Goal: Transaction & Acquisition: Download file/media

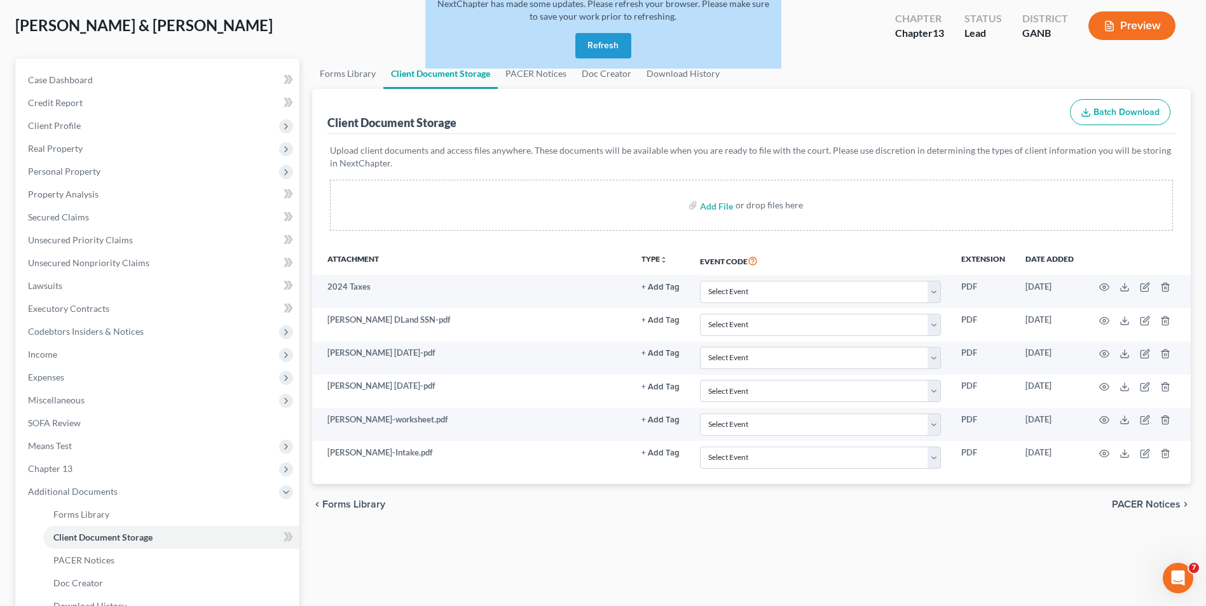
click at [608, 44] on button "Refresh" at bounding box center [603, 45] width 56 height 25
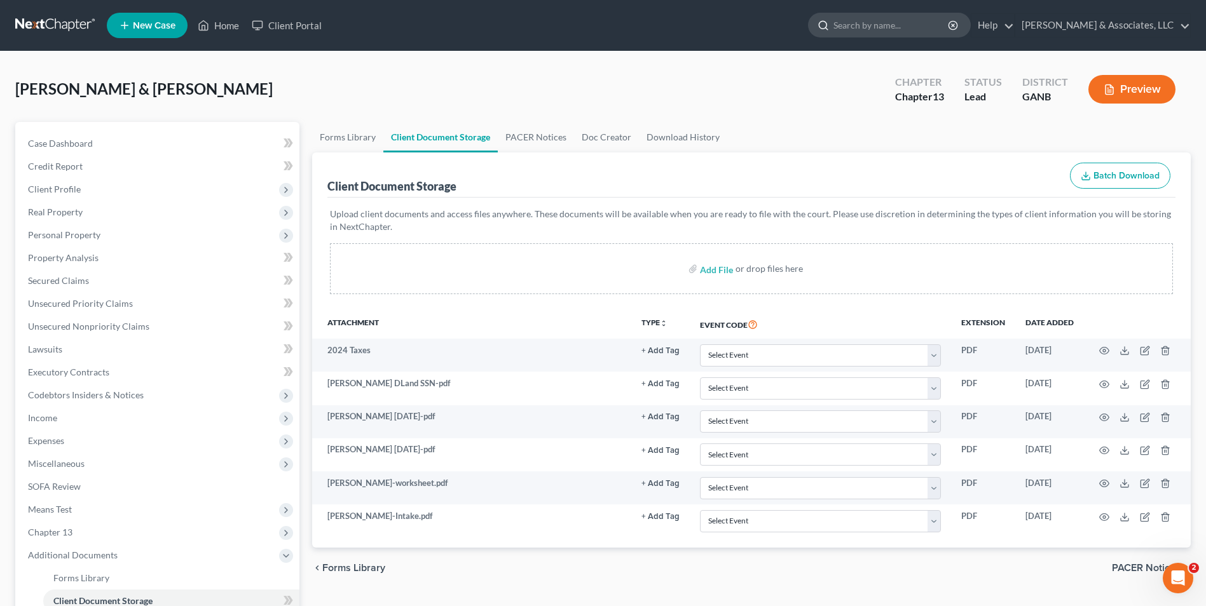
click at [882, 20] on input "search" at bounding box center [891, 25] width 116 height 24
type input "[PERSON_NAME]"
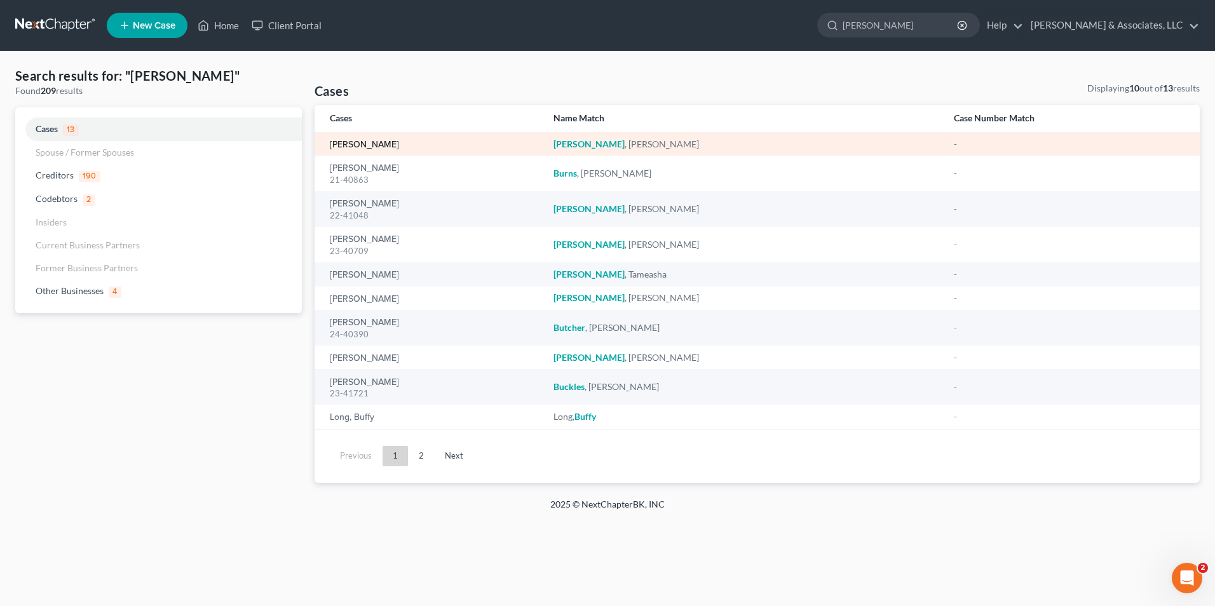
click at [376, 147] on link "[PERSON_NAME]" at bounding box center [364, 144] width 69 height 9
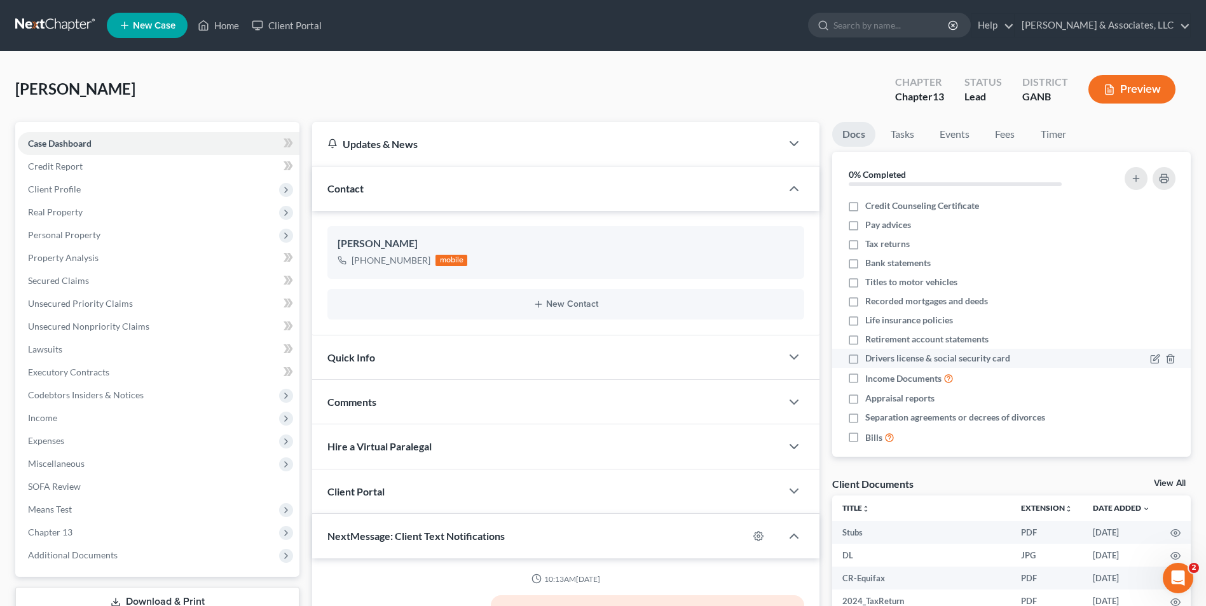
scroll to position [171, 0]
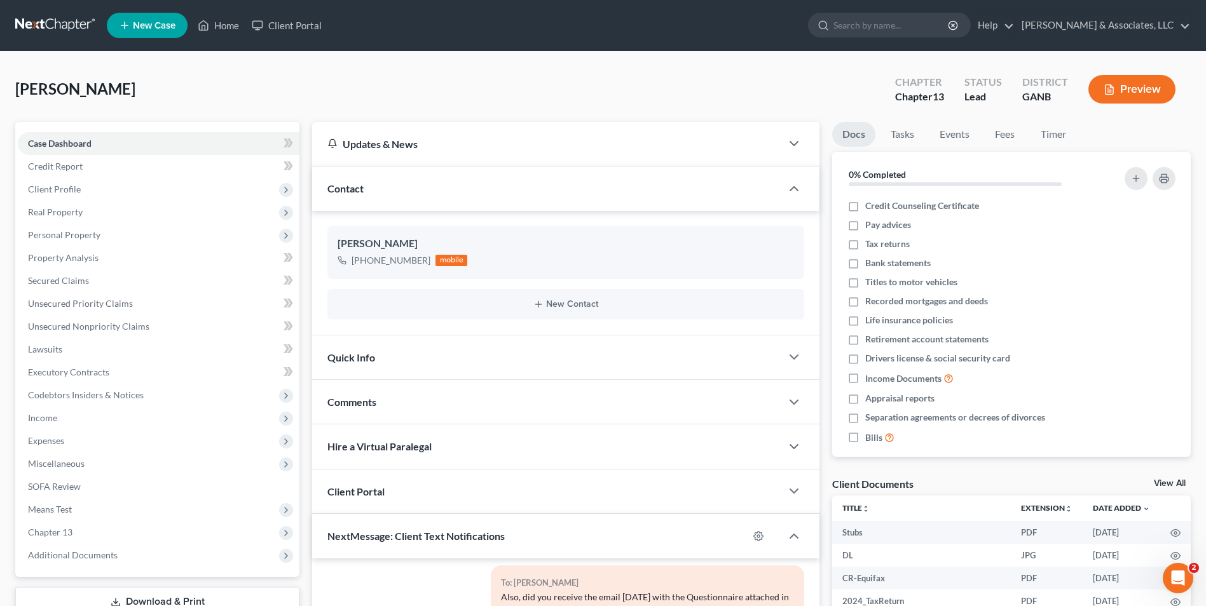
click at [1171, 484] on link "View All" at bounding box center [1170, 483] width 32 height 9
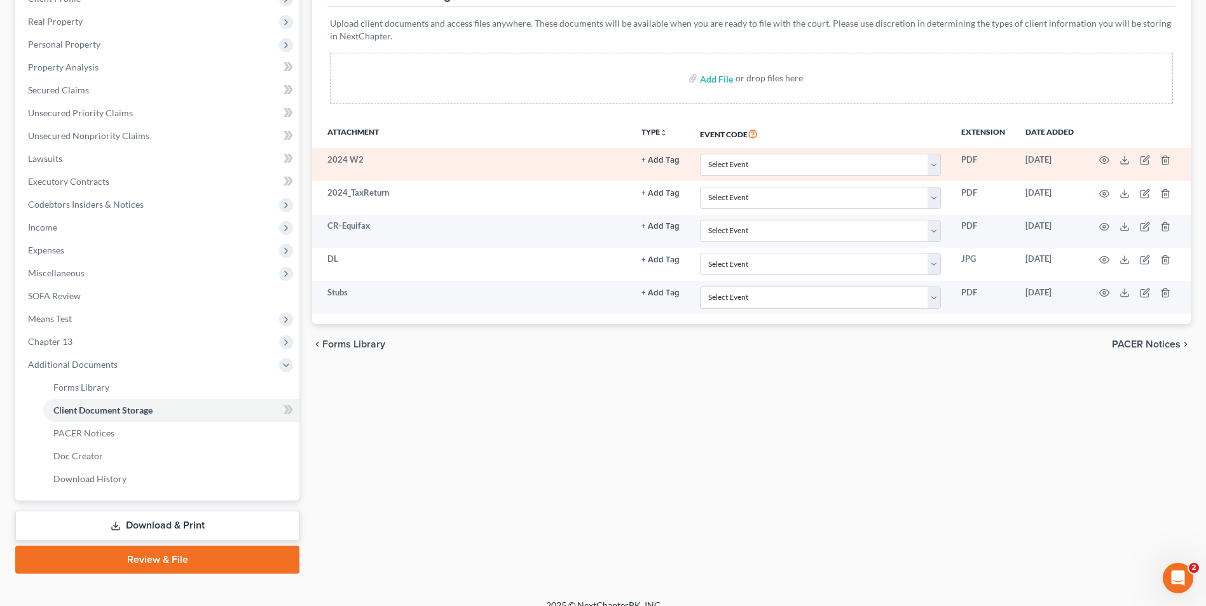
scroll to position [207, 0]
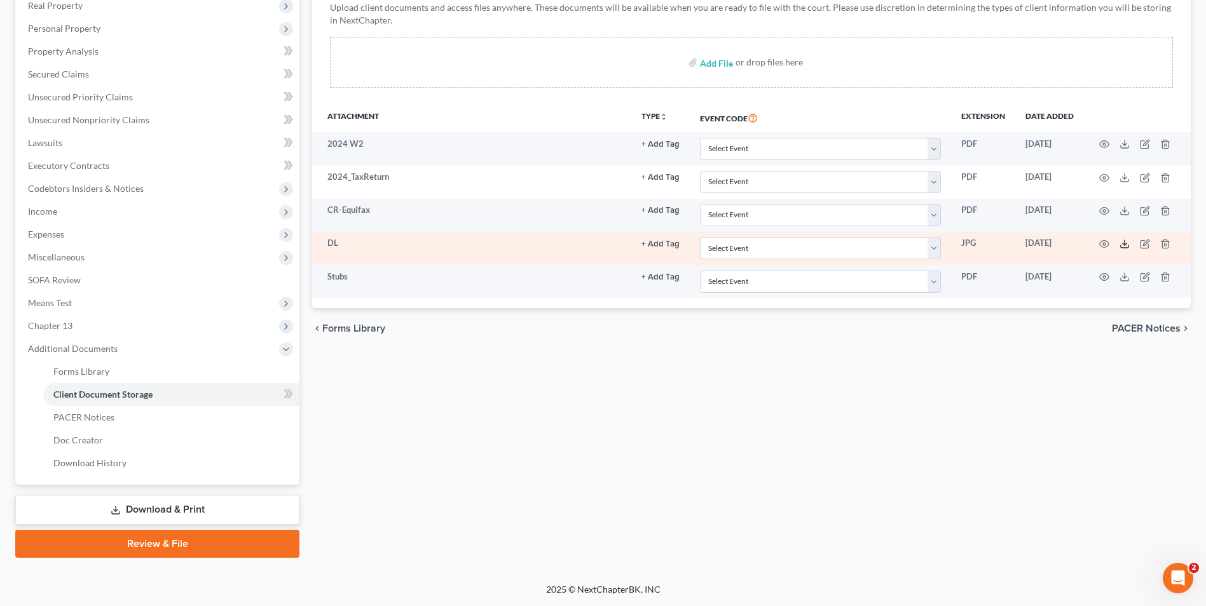
click at [1127, 249] on icon at bounding box center [1124, 244] width 10 height 10
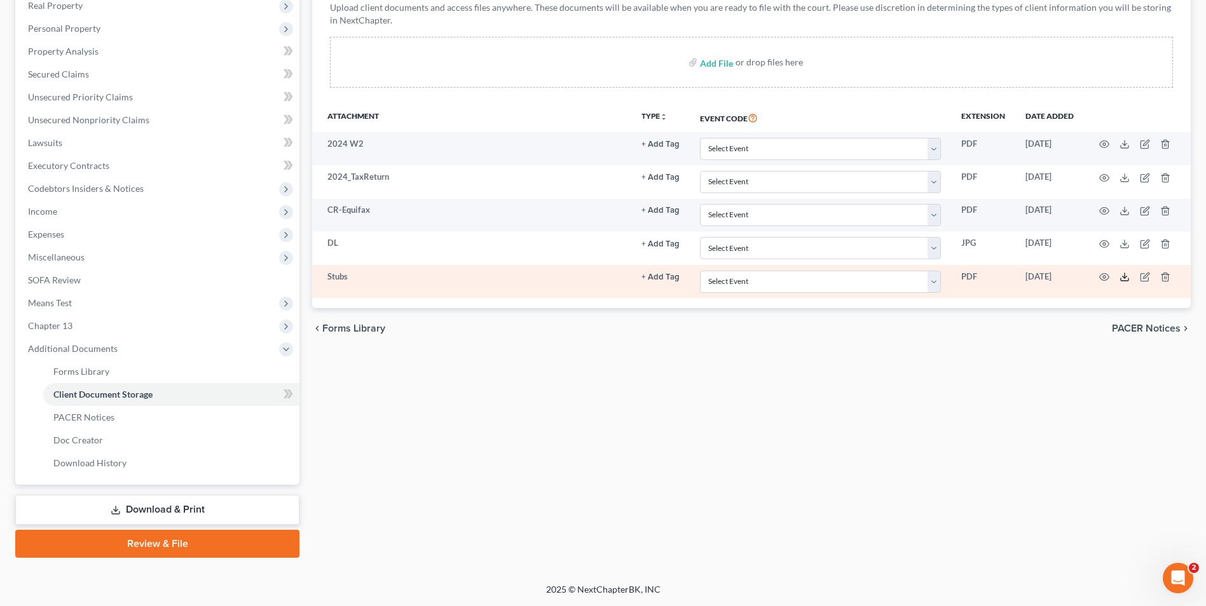
click at [1126, 277] on polyline at bounding box center [1125, 278] width 4 height 2
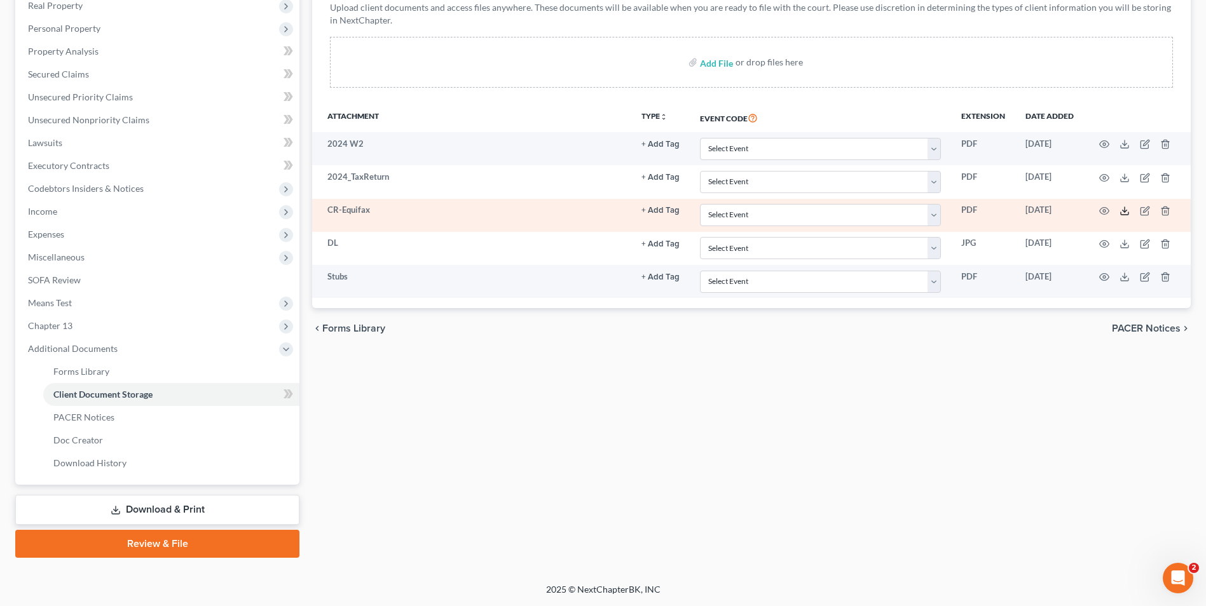
click at [1127, 212] on icon at bounding box center [1124, 211] width 10 height 10
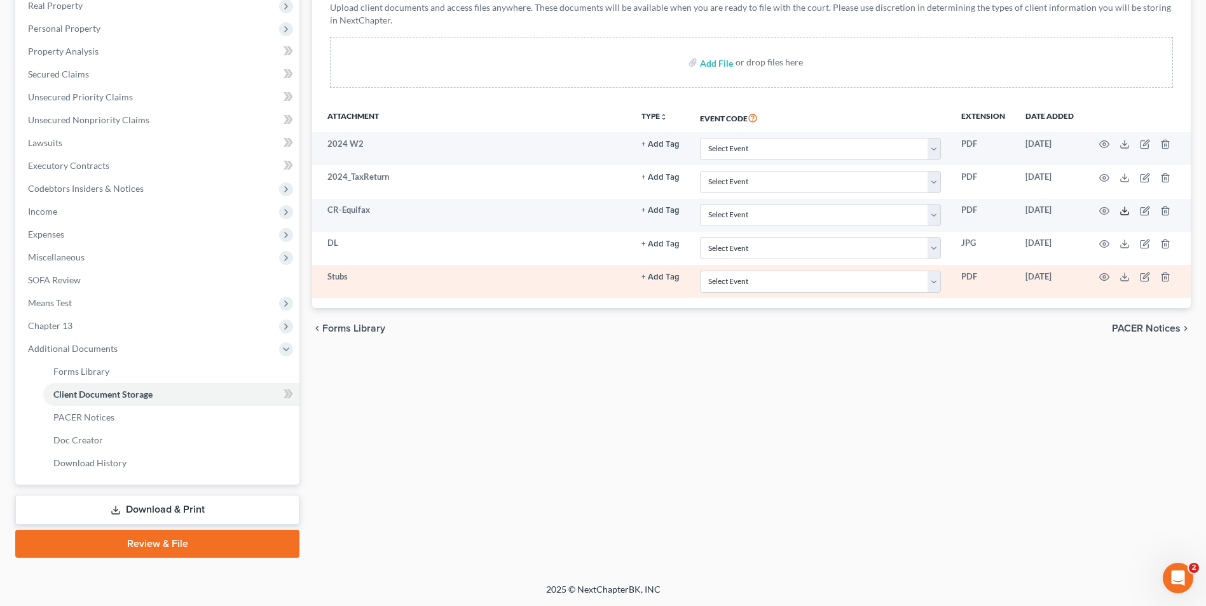
scroll to position [0, 0]
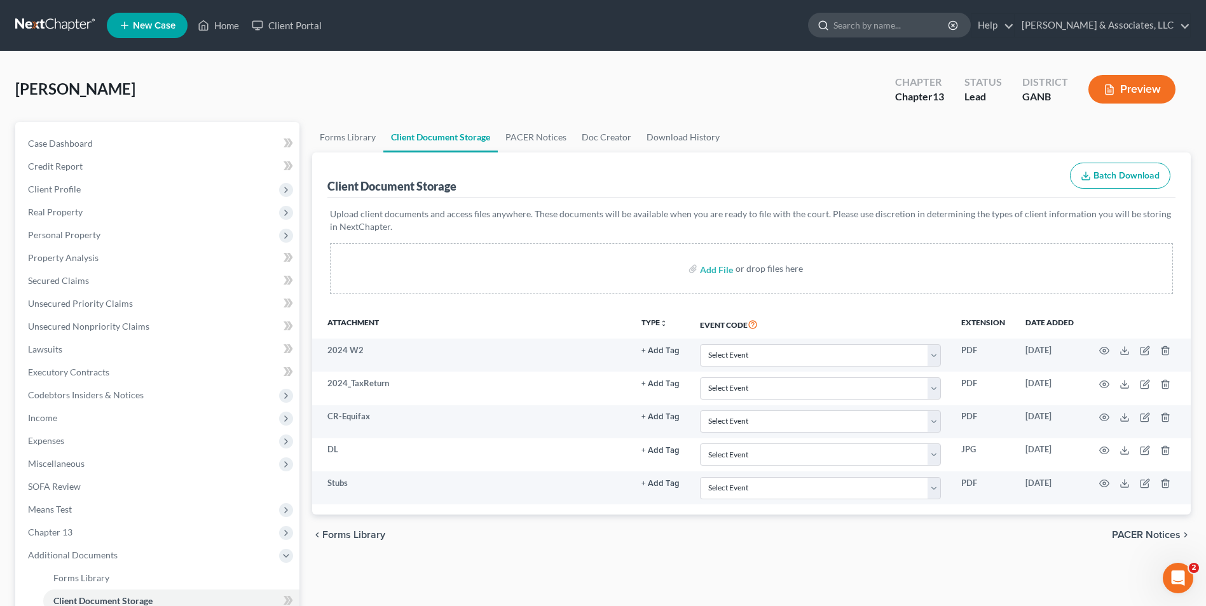
click at [891, 27] on input "search" at bounding box center [891, 25] width 116 height 24
type input "[PERSON_NAME]"
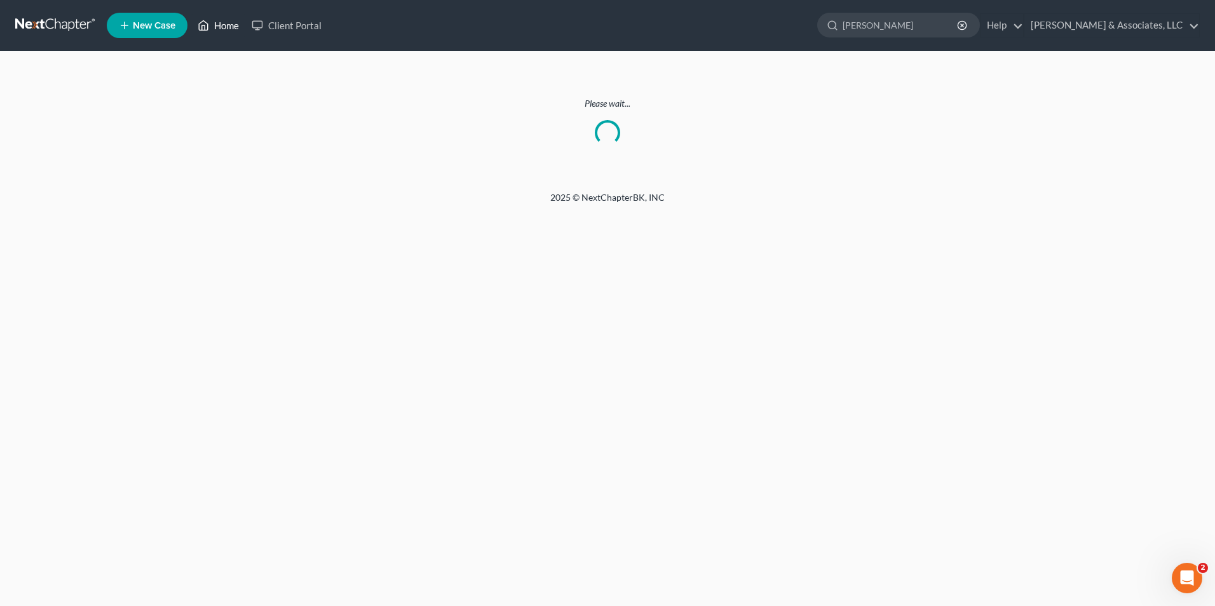
click at [222, 27] on link "Home" at bounding box center [218, 25] width 54 height 23
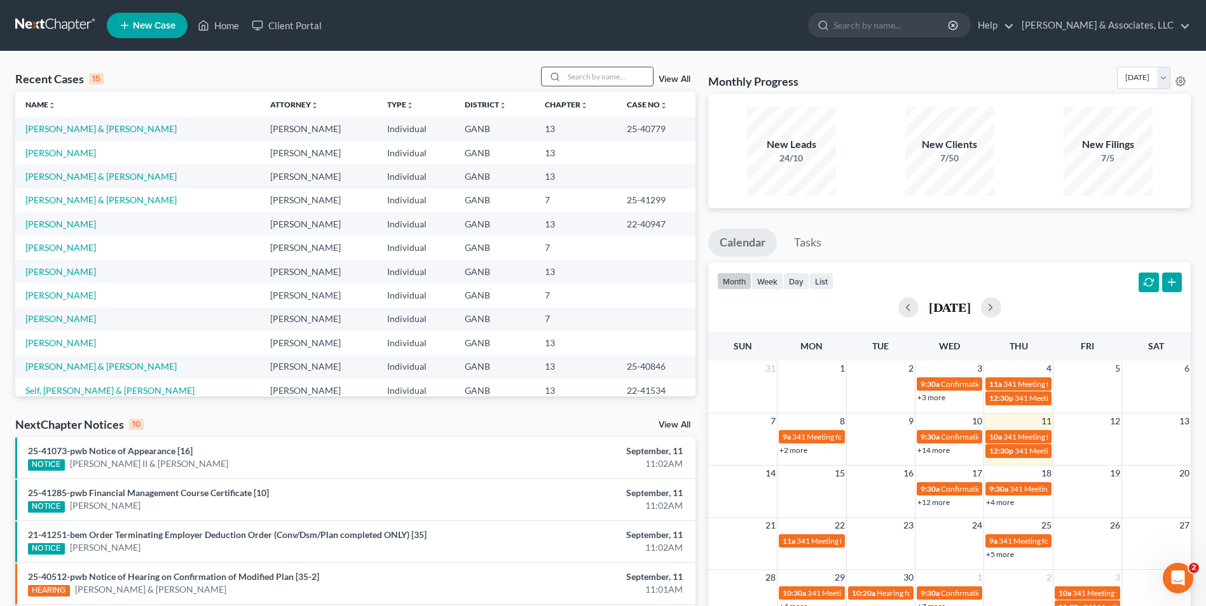
click at [574, 77] on input "search" at bounding box center [608, 76] width 89 height 18
type input "[PERSON_NAME]"
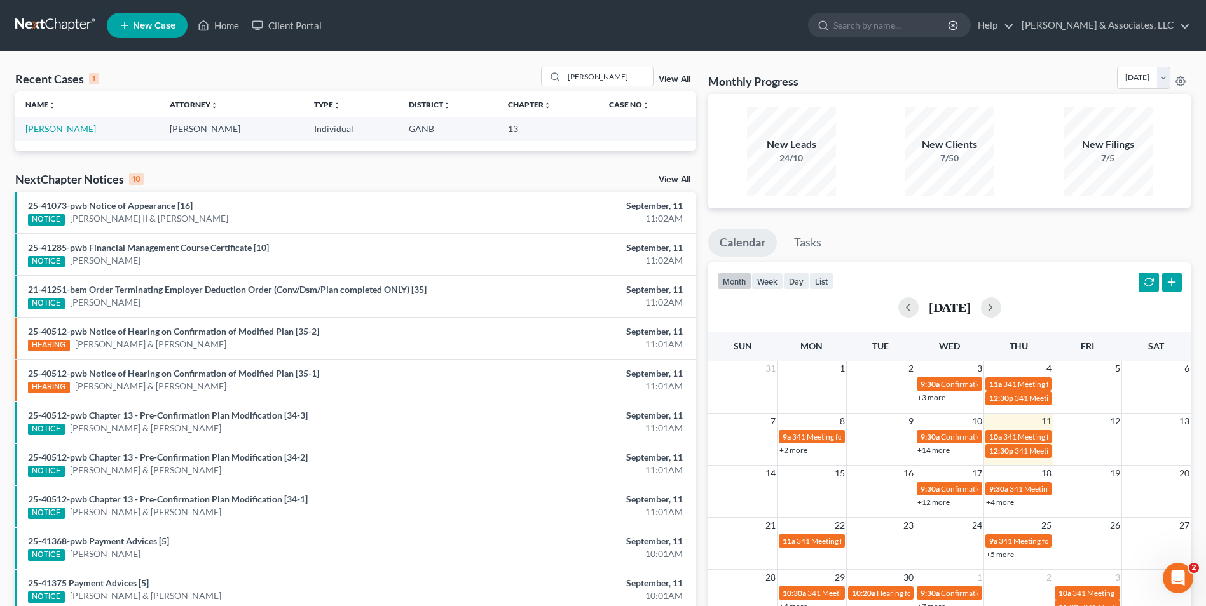
click at [41, 130] on link "[PERSON_NAME]" at bounding box center [60, 128] width 71 height 11
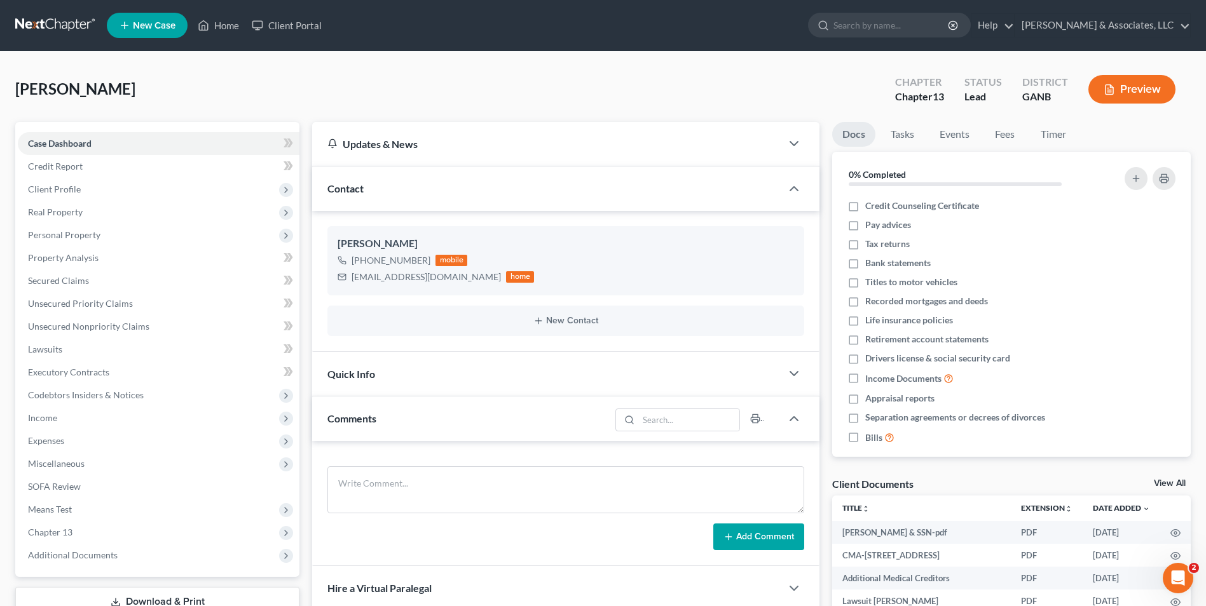
click at [1155, 481] on link "View All" at bounding box center [1170, 483] width 32 height 9
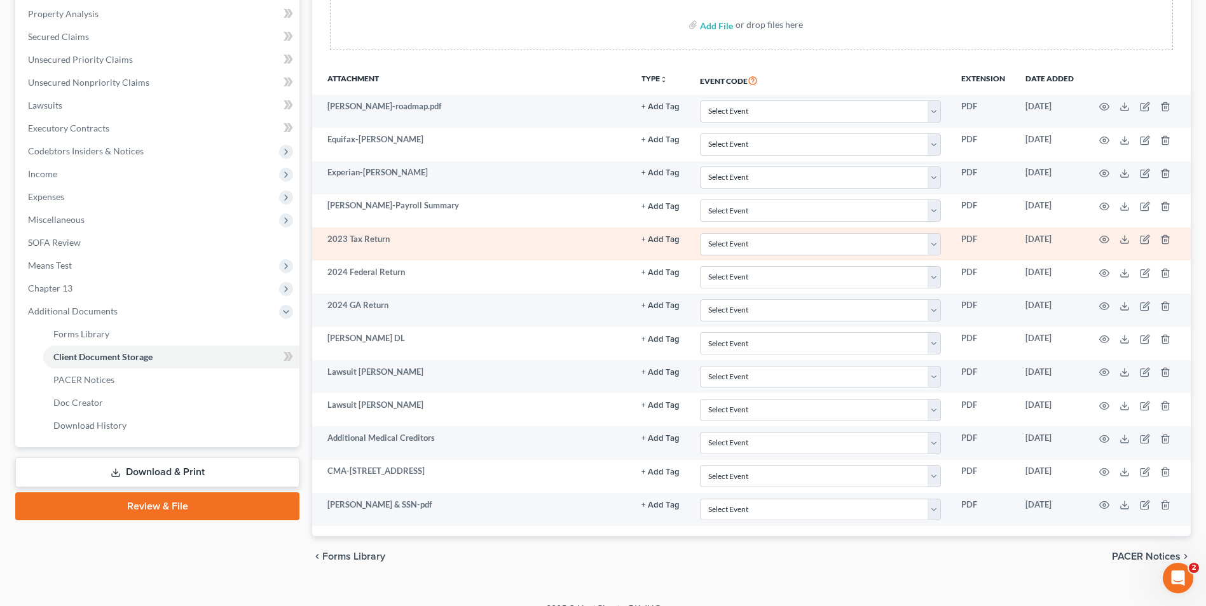
scroll to position [254, 0]
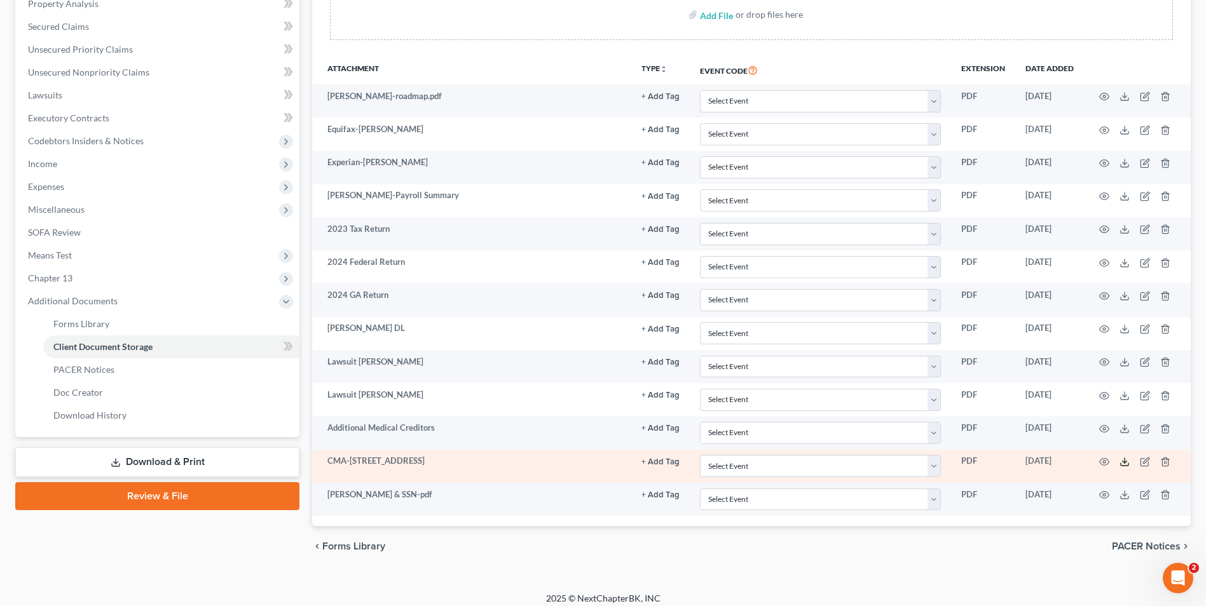
click at [1123, 462] on polyline at bounding box center [1125, 463] width 4 height 2
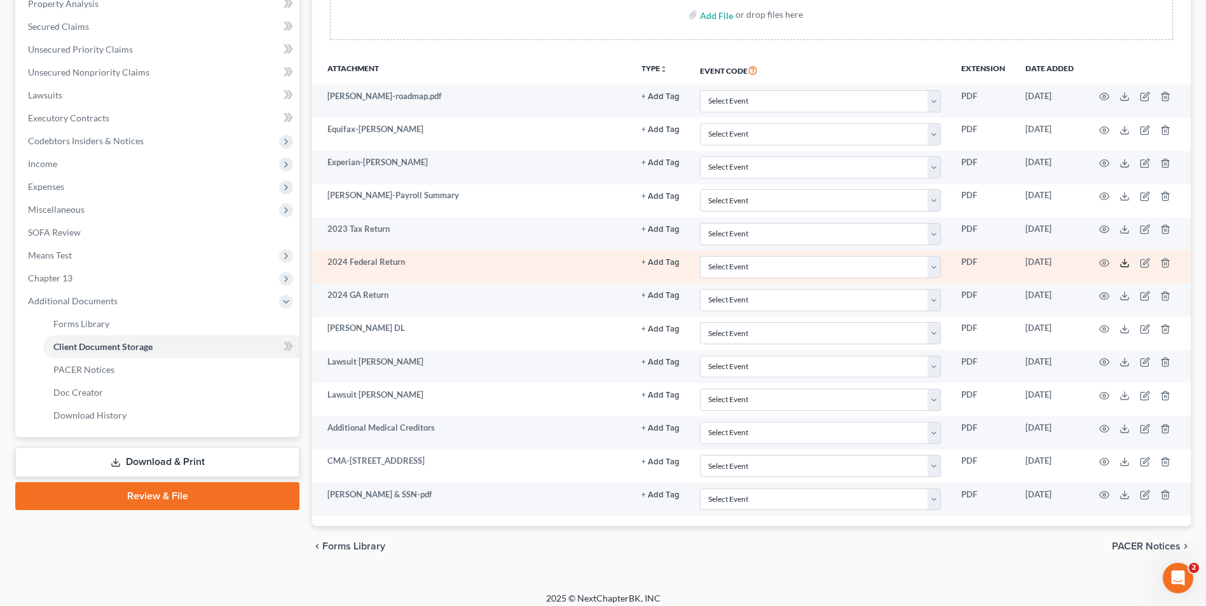
click at [1124, 264] on icon at bounding box center [1124, 263] width 10 height 10
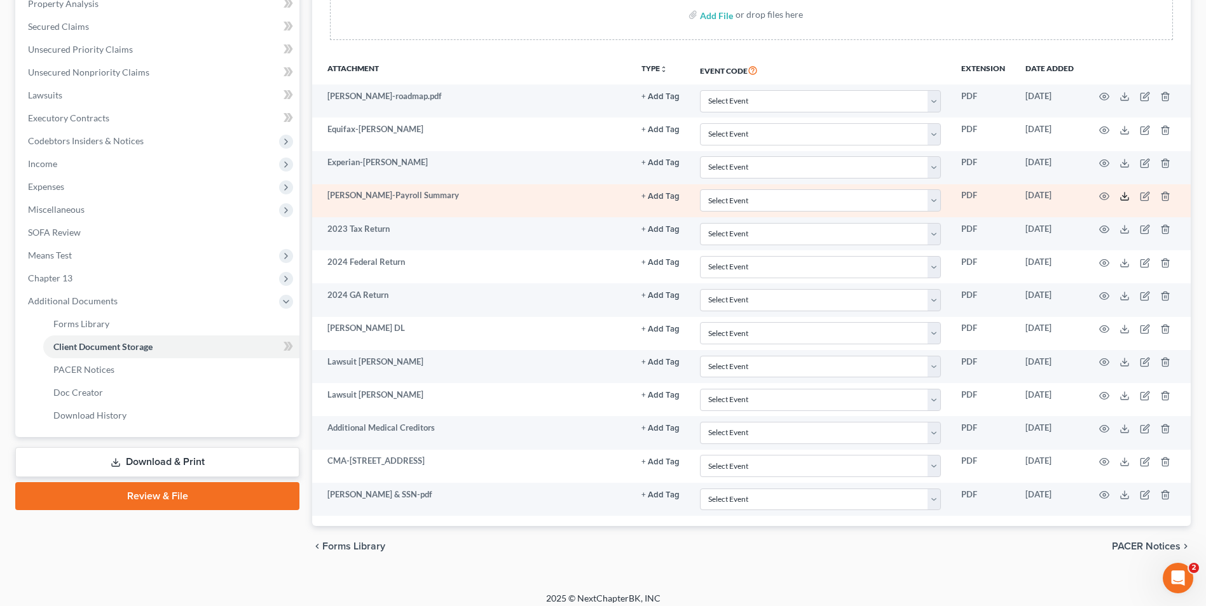
click at [1125, 197] on polyline at bounding box center [1125, 197] width 4 height 2
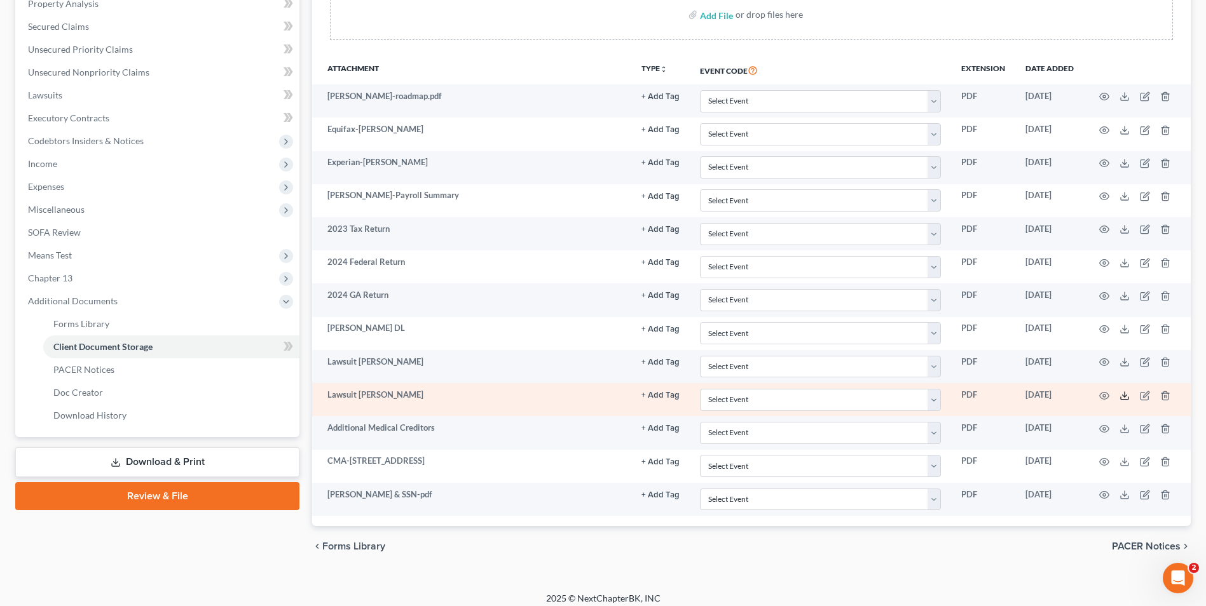
click at [1125, 396] on polyline at bounding box center [1125, 396] width 4 height 2
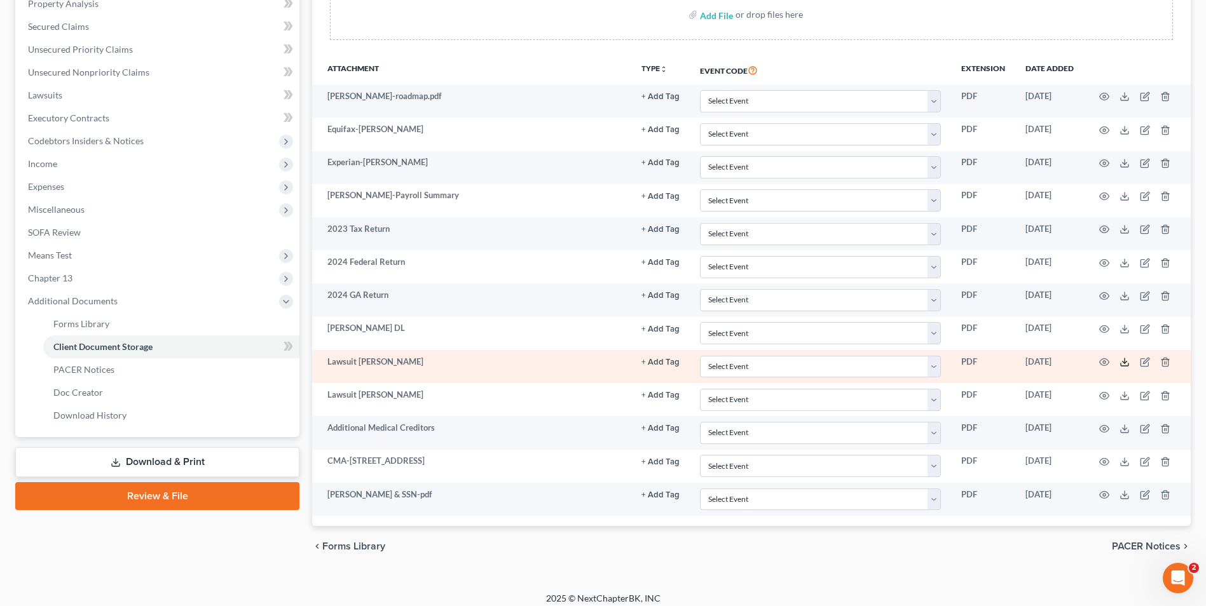
click at [1121, 362] on icon at bounding box center [1124, 362] width 10 height 10
